Goal: Information Seeking & Learning: Learn about a topic

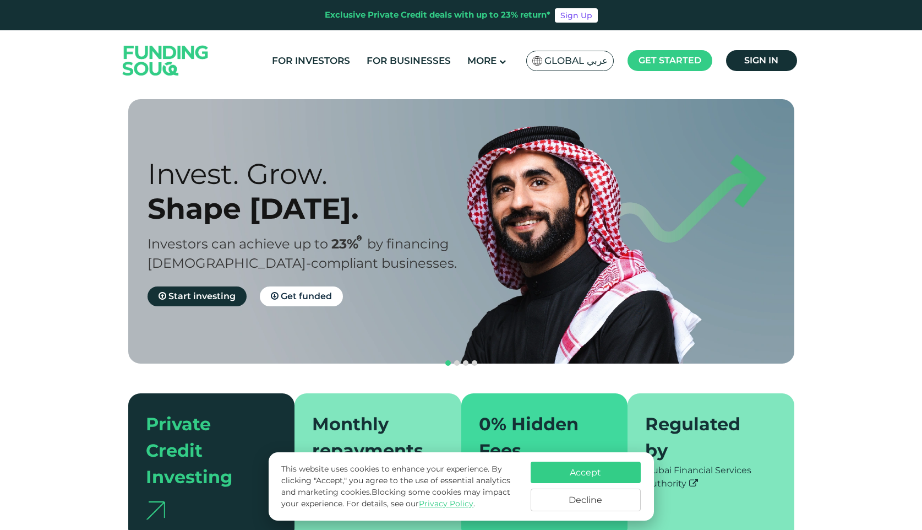
click at [625, 472] on button "Accept" at bounding box center [586, 471] width 110 height 21
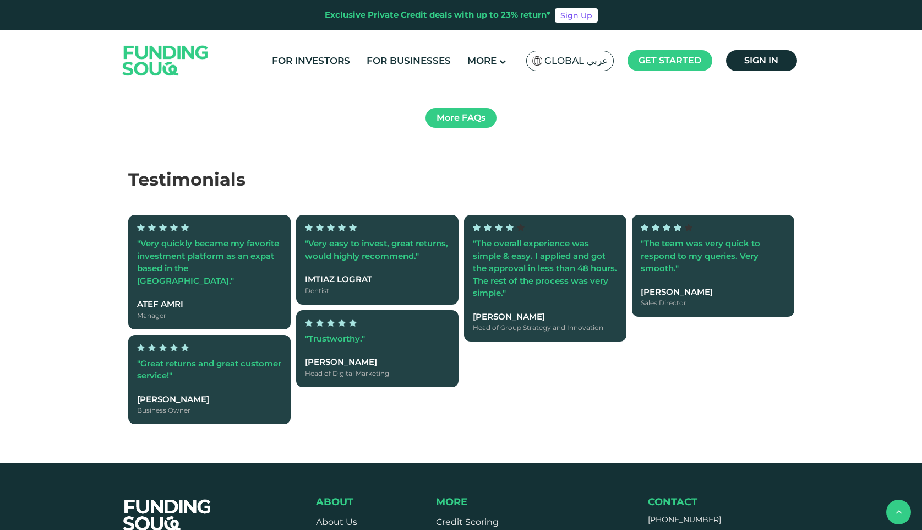
type tc-range-slider "4"
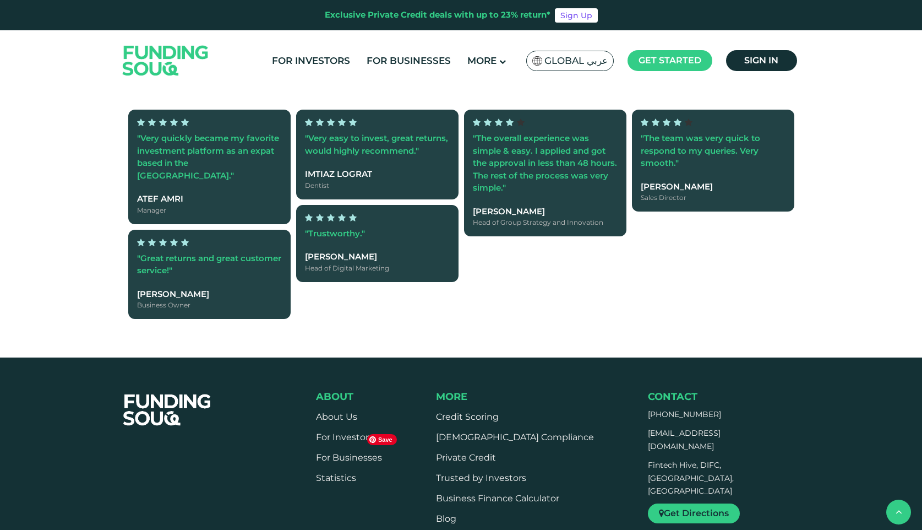
scroll to position [1994, 0]
